Goal: Information Seeking & Learning: Learn about a topic

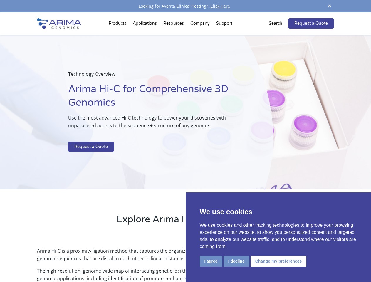
click at [185, 141] on p at bounding box center [155, 138] width 175 height 8
click at [211, 261] on button "I agree" at bounding box center [211, 261] width 23 height 11
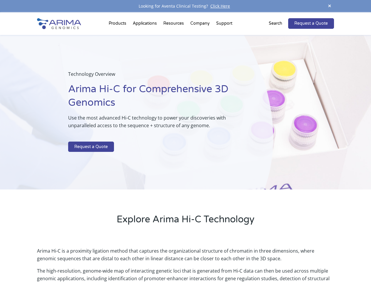
click at [236, 261] on p "Arima Hi-C is a proximity ligation method that captures the organizational stru…" at bounding box center [185, 257] width 297 height 20
click at [278, 261] on p "Arima Hi-C is a proximity ligation method that captures the organizational stru…" at bounding box center [185, 257] width 297 height 20
click at [330, 6] on span at bounding box center [329, 6] width 9 height 8
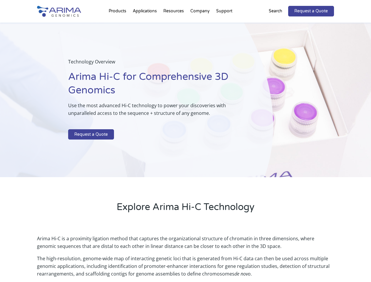
click at [185, 147] on div "Technology Overview Arima Hi-C for Comprehensive 3D Genomics Use the most advan…" at bounding box center [136, 100] width 273 height 155
click at [118, 25] on div "Technology Overview Arima Hi-C for Comprehensive 3D Genomics Use the most advan…" at bounding box center [136, 100] width 273 height 155
click at [174, 25] on div "Technology Overview Arima Hi-C for Comprehensive 3D Genomics Use the most advan…" at bounding box center [136, 100] width 273 height 155
click at [200, 25] on div "Technology Overview Arima Hi-C for Comprehensive 3D Genomics Use the most advan…" at bounding box center [136, 100] width 273 height 155
click at [224, 25] on div "Technology Overview Arima Hi-C for Comprehensive 3D Genomics Use the most advan…" at bounding box center [136, 100] width 273 height 155
